Goal: Task Accomplishment & Management: Manage account settings

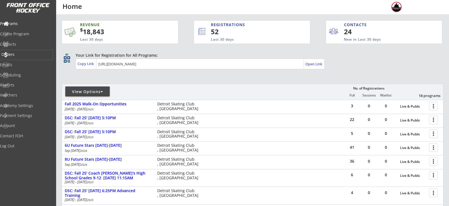
click at [13, 56] on div "Orders" at bounding box center [26, 55] width 50 height 4
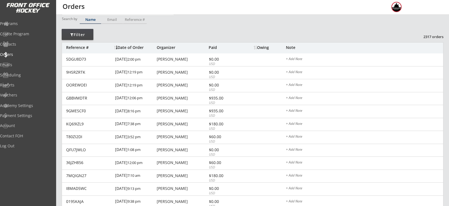
scroll to position [24, 0]
click at [25, 24] on div "Programs" at bounding box center [26, 24] width 50 height 4
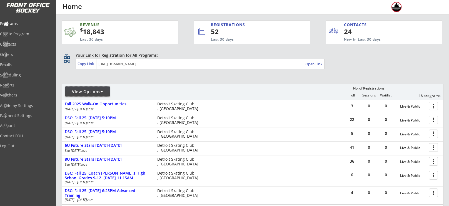
click at [99, 91] on div "View Options" at bounding box center [87, 92] width 44 height 6
select select ""Upcoming Programs""
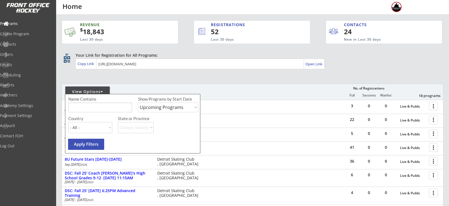
click at [254, 94] on div "View Options No. of Registrations Full Sessions Waitlist 18 programs" at bounding box center [253, 92] width 382 height 16
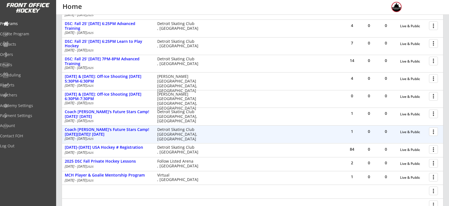
scroll to position [211, 0]
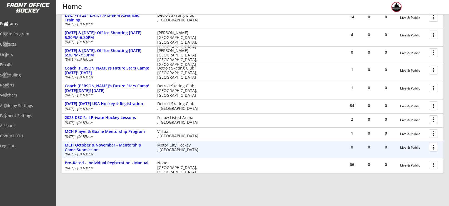
click at [436, 148] on div at bounding box center [435, 147] width 10 height 10
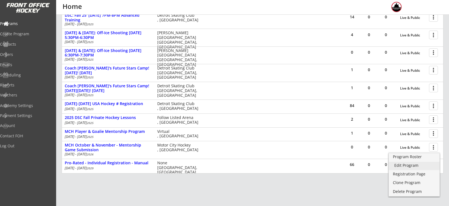
click at [416, 164] on div "Edit Program" at bounding box center [414, 165] width 40 height 4
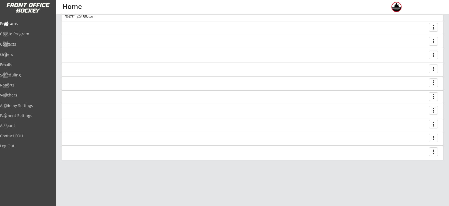
scroll to position [206, 0]
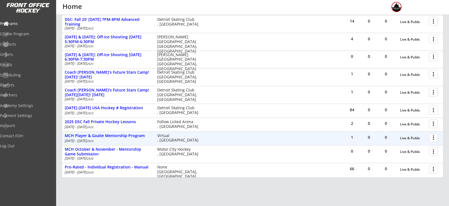
click at [432, 136] on div at bounding box center [435, 138] width 10 height 10
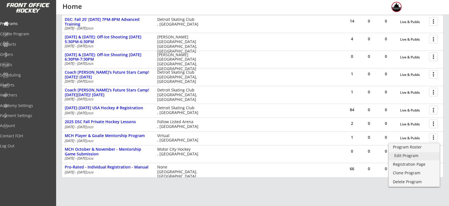
click at [411, 160] on link "Edit Program" at bounding box center [414, 156] width 51 height 8
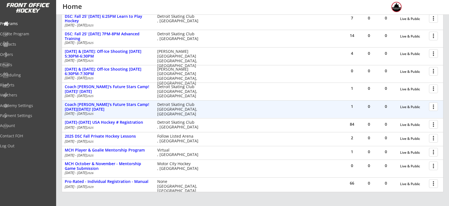
scroll to position [192, 0]
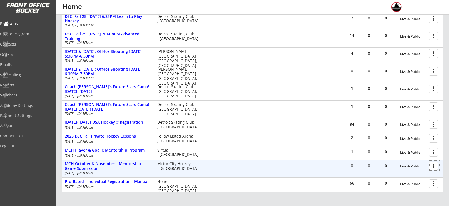
click at [433, 163] on div at bounding box center [435, 166] width 10 height 10
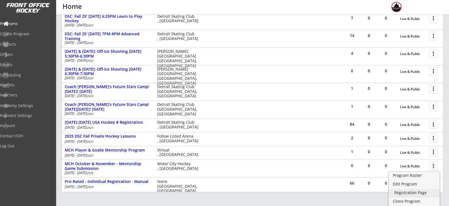
click at [406, 192] on div "Registration Page" at bounding box center [414, 193] width 40 height 4
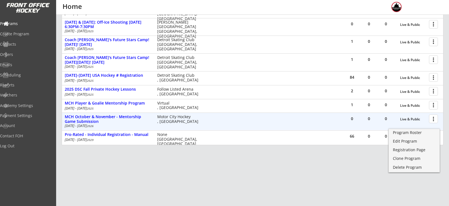
scroll to position [242, 0]
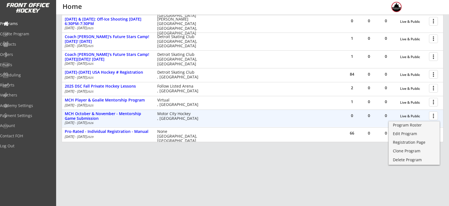
click at [437, 114] on div at bounding box center [435, 116] width 10 height 10
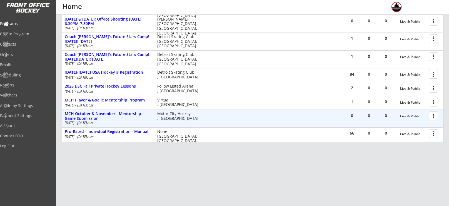
click at [437, 114] on div at bounding box center [435, 116] width 10 height 10
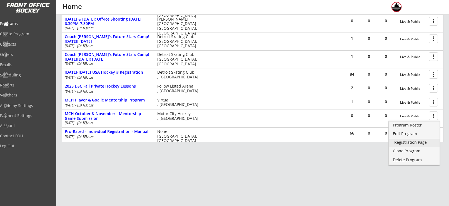
click at [418, 143] on div "Registration Page" at bounding box center [414, 142] width 40 height 4
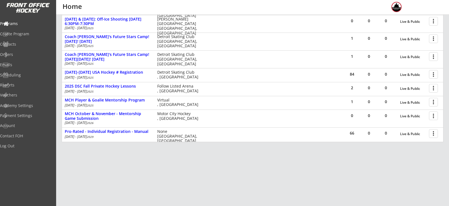
scroll to position [223, 0]
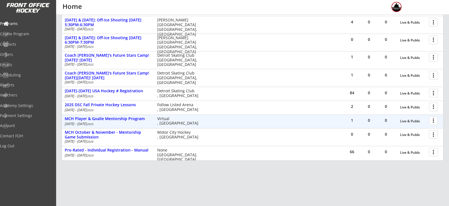
click at [432, 123] on div at bounding box center [435, 121] width 10 height 10
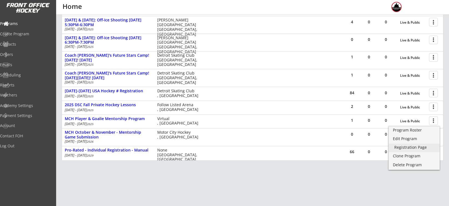
click at [405, 150] on link "Registration Page" at bounding box center [414, 148] width 51 height 8
